Goal: Task Accomplishment & Management: Use online tool/utility

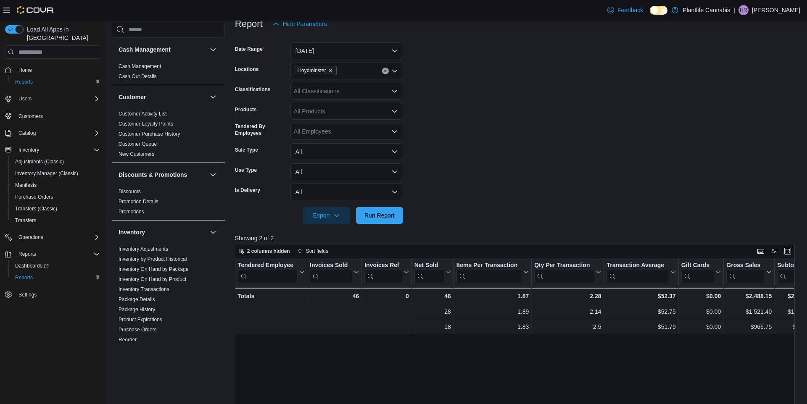
scroll to position [0, 285]
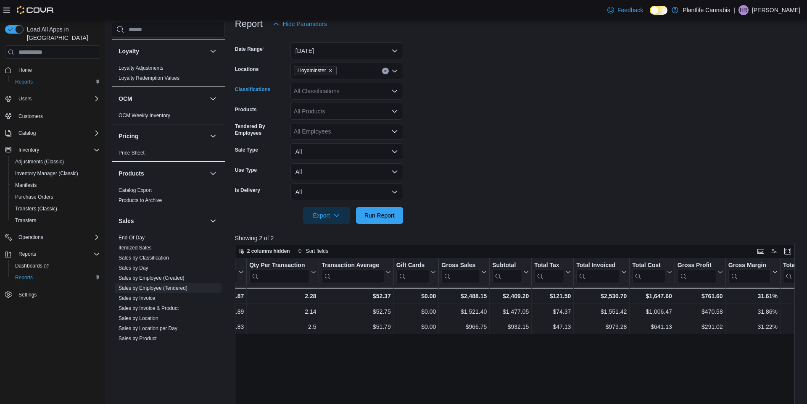
click at [322, 97] on div "All Classifications" at bounding box center [346, 91] width 113 height 17
type input "***"
click at [349, 105] on span "Accessory Group" at bounding box center [330, 105] width 45 height 8
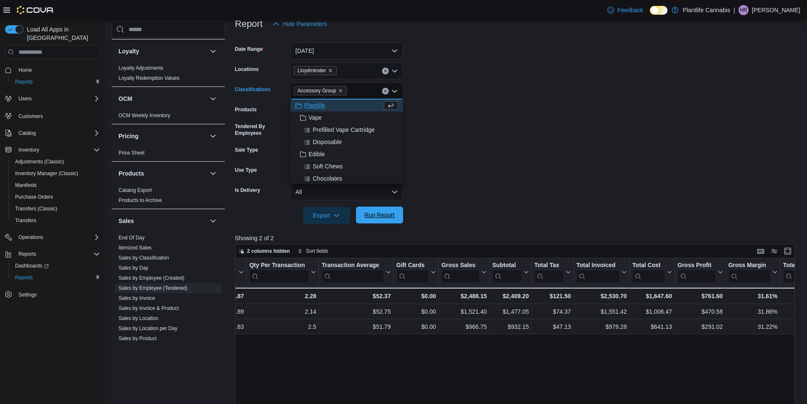
click at [375, 217] on span "Run Report" at bounding box center [379, 215] width 30 height 8
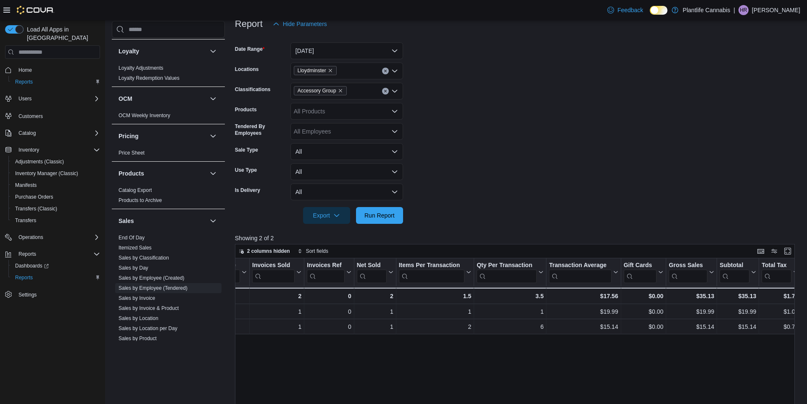
scroll to position [0, 58]
click at [343, 90] on icon "Remove Accessory Group from selection in this group" at bounding box center [340, 90] width 5 height 5
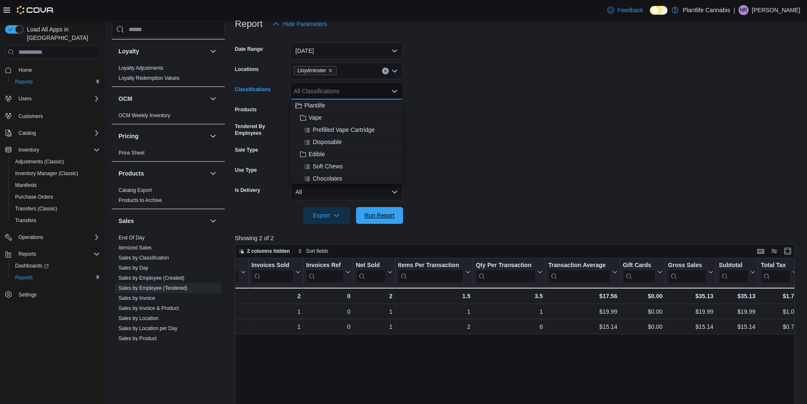
drag, startPoint x: 386, startPoint y: 222, endPoint x: 417, endPoint y: 209, distance: 33.3
click at [386, 222] on span "Run Report" at bounding box center [379, 215] width 37 height 17
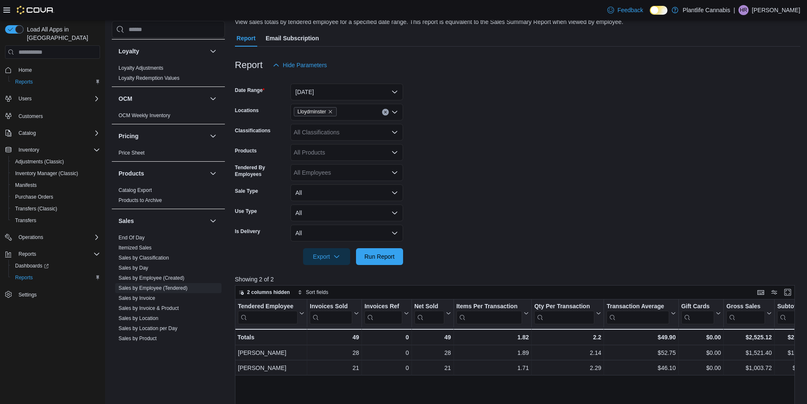
scroll to position [66, 0]
click at [315, 140] on div "All Classifications" at bounding box center [346, 133] width 113 height 17
type input "***"
click at [338, 153] on div "All Products" at bounding box center [346, 153] width 113 height 17
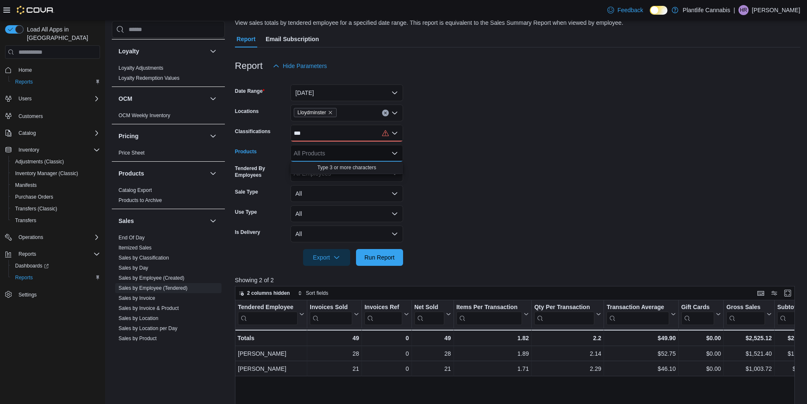
click at [319, 138] on div "***" at bounding box center [346, 133] width 113 height 17
click at [327, 147] on span "Accessory Group" at bounding box center [330, 147] width 45 height 8
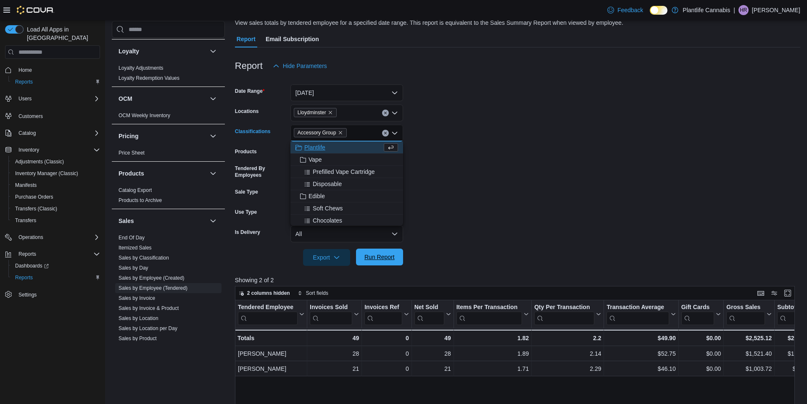
click at [373, 257] on span "Run Report" at bounding box center [379, 257] width 30 height 8
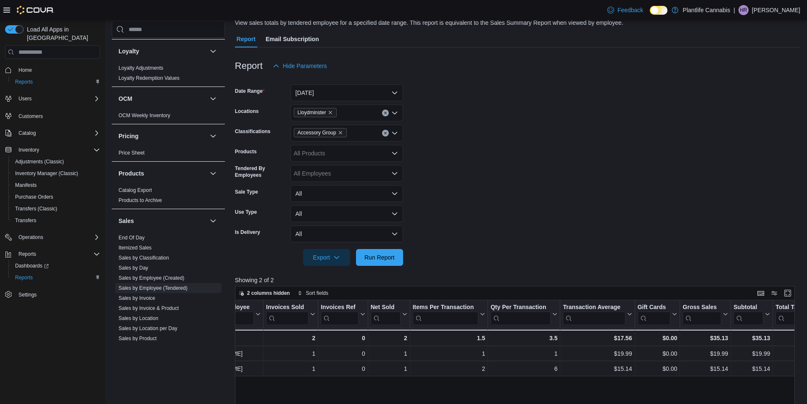
scroll to position [0, 53]
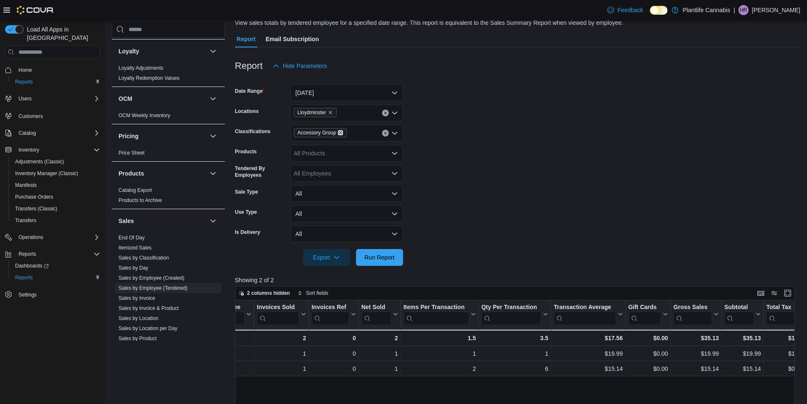
click at [342, 135] on icon "Remove Accessory Group from selection in this group" at bounding box center [340, 132] width 5 height 5
click at [379, 253] on span "Run Report" at bounding box center [379, 257] width 30 height 8
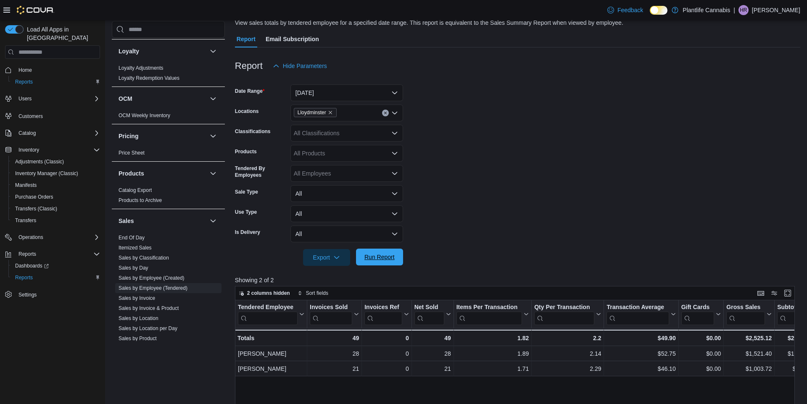
click at [378, 255] on span "Run Report" at bounding box center [379, 257] width 30 height 8
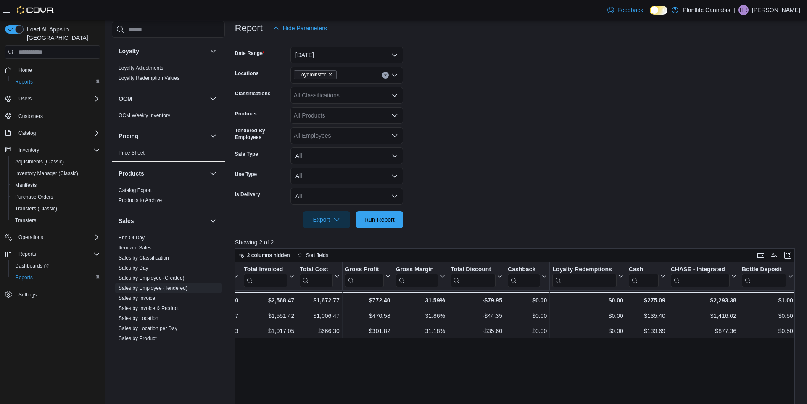
scroll to position [0, 662]
